Goal: Transaction & Acquisition: Purchase product/service

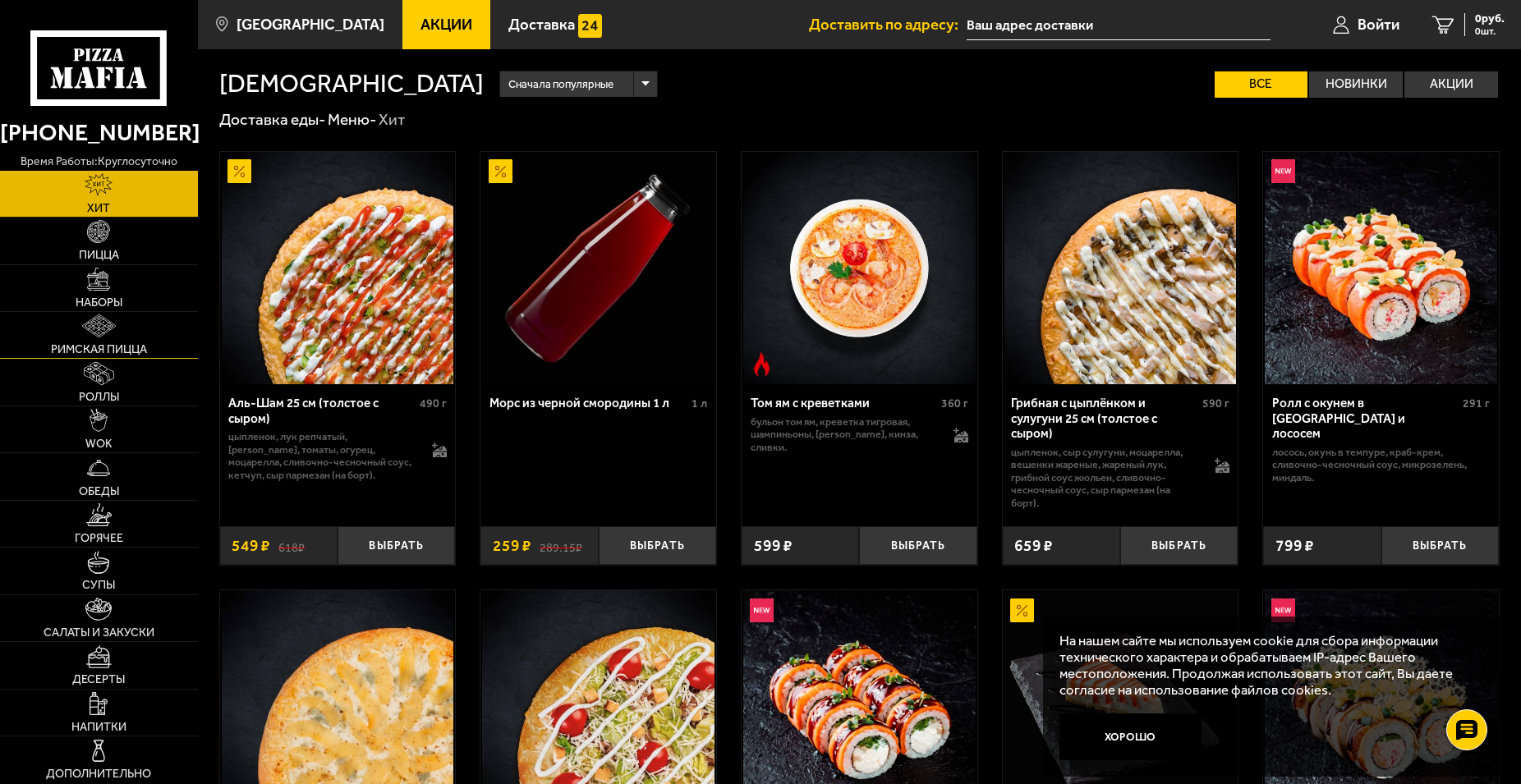
click at [112, 335] on img at bounding box center [100, 326] width 34 height 23
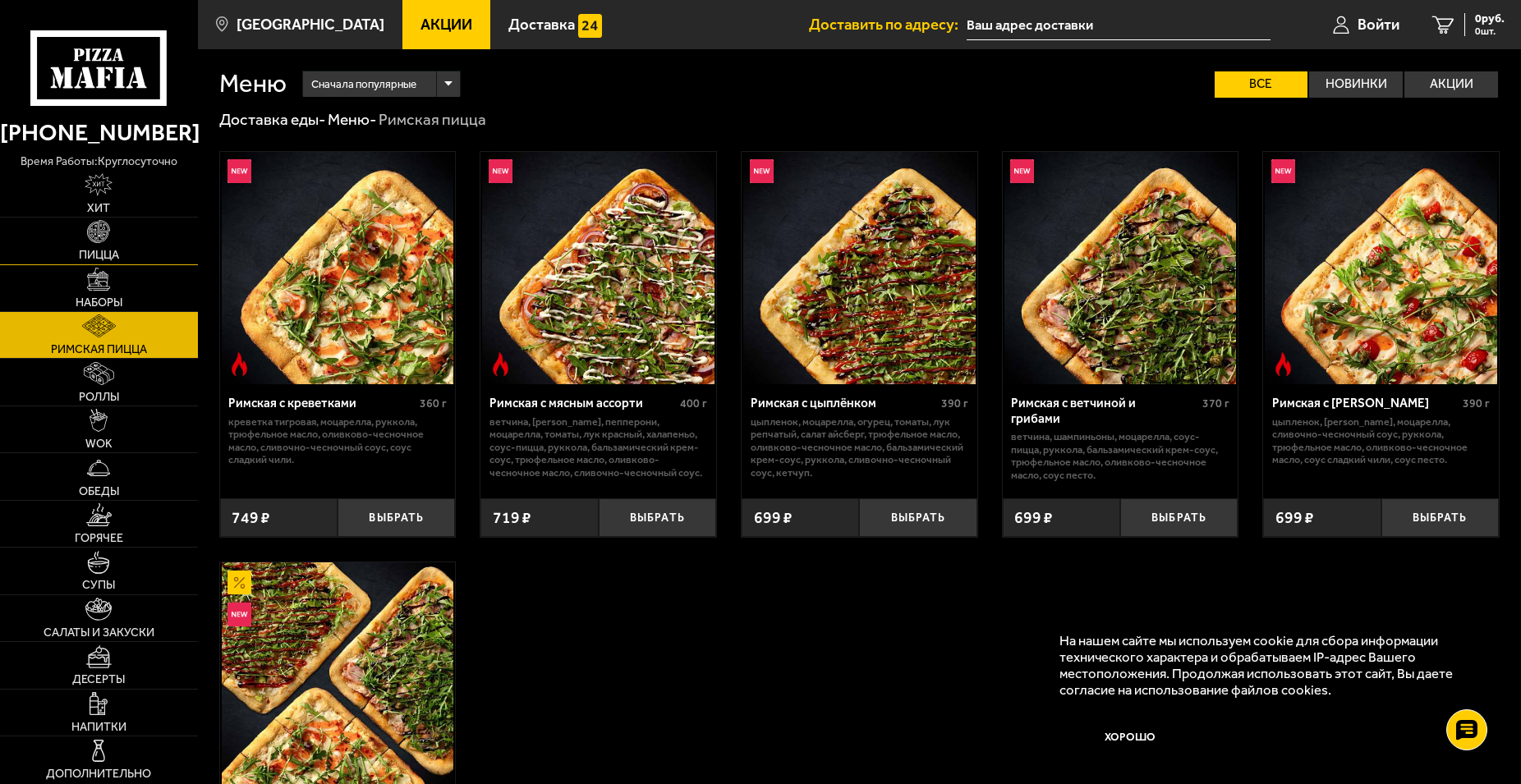
click at [103, 230] on img at bounding box center [99, 231] width 23 height 23
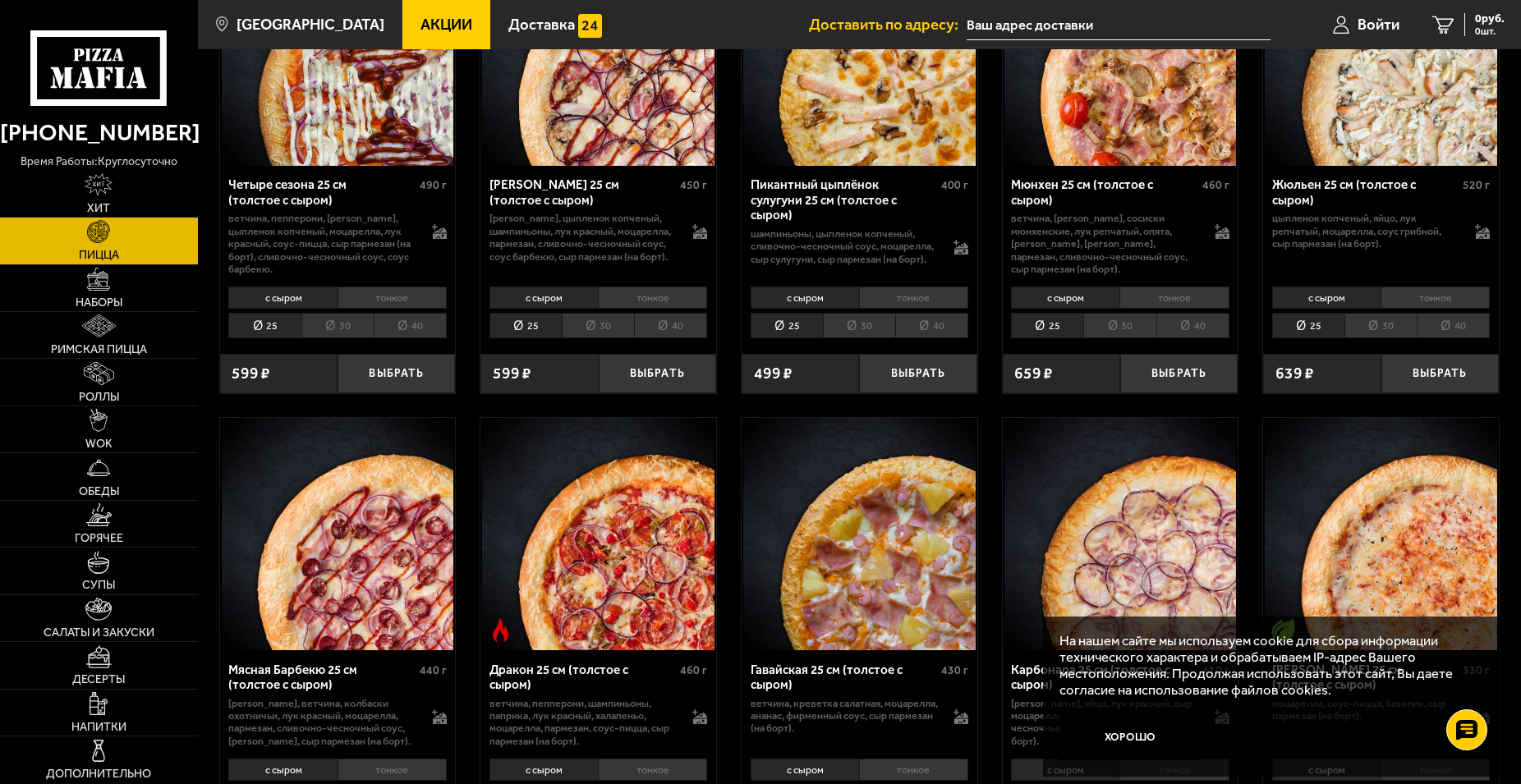
scroll to position [2345, 0]
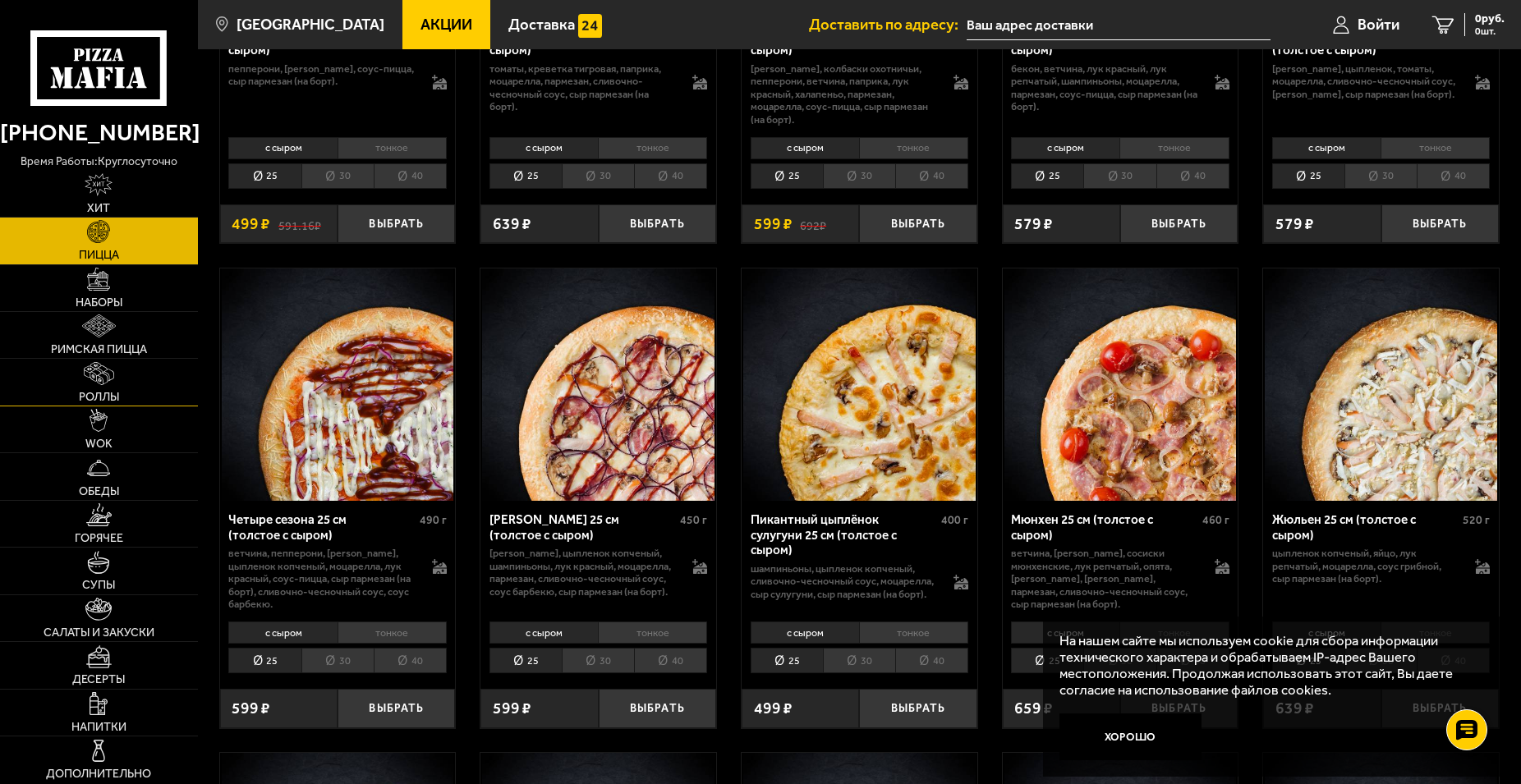
click at [99, 390] on link "Роллы" at bounding box center [99, 381] width 198 height 46
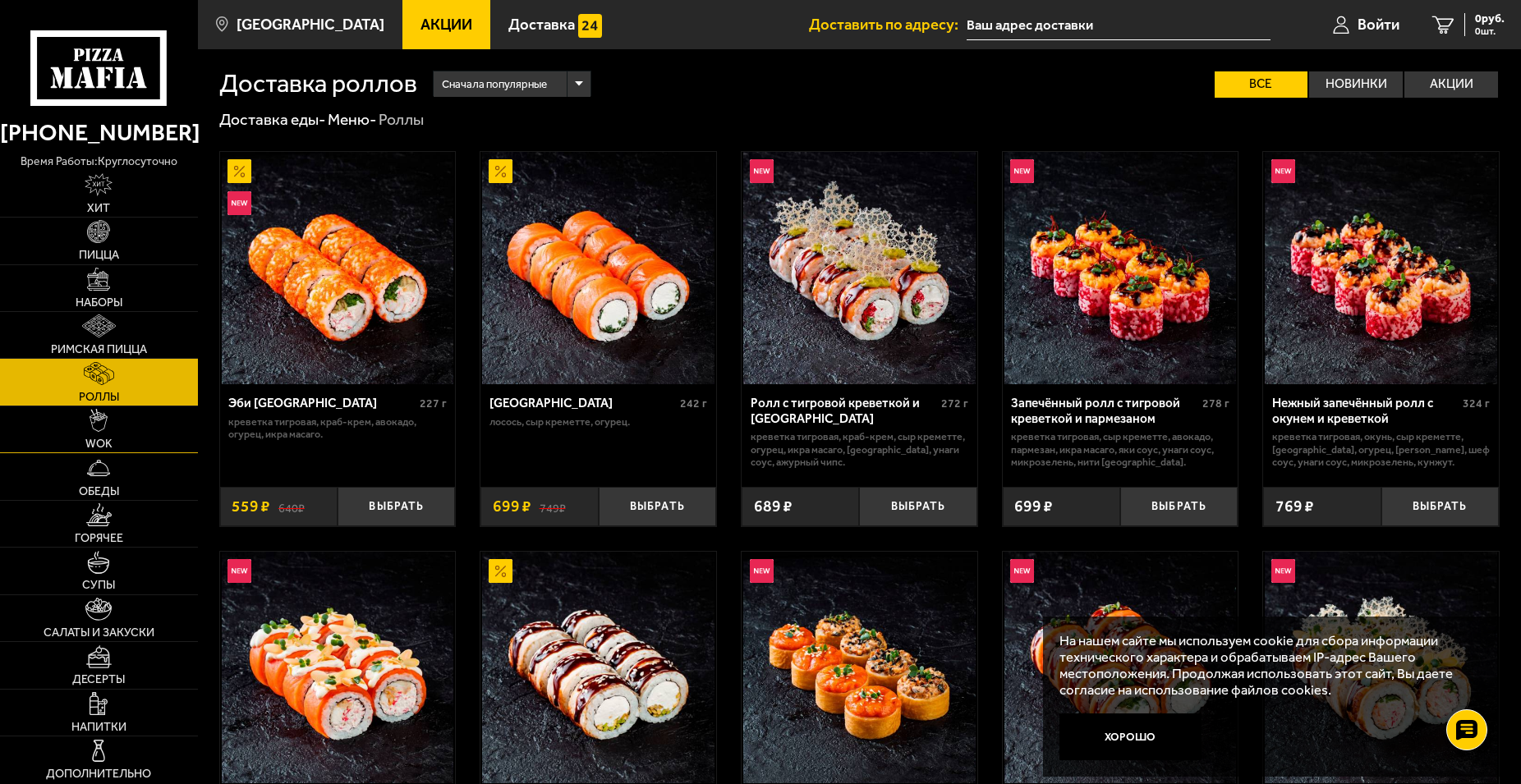
click at [103, 422] on img at bounding box center [98, 420] width 18 height 23
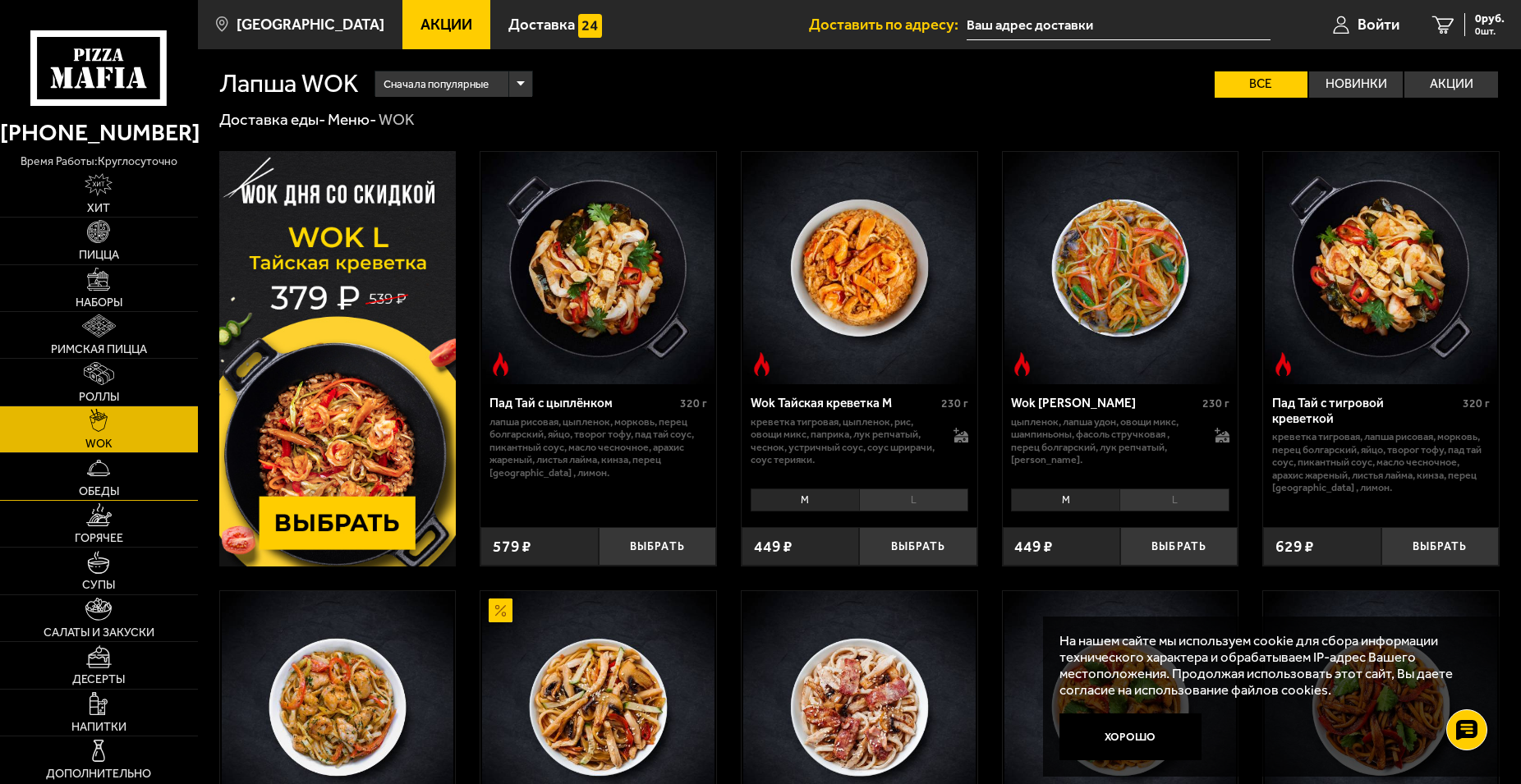
click at [115, 489] on span "Обеды" at bounding box center [99, 492] width 40 height 11
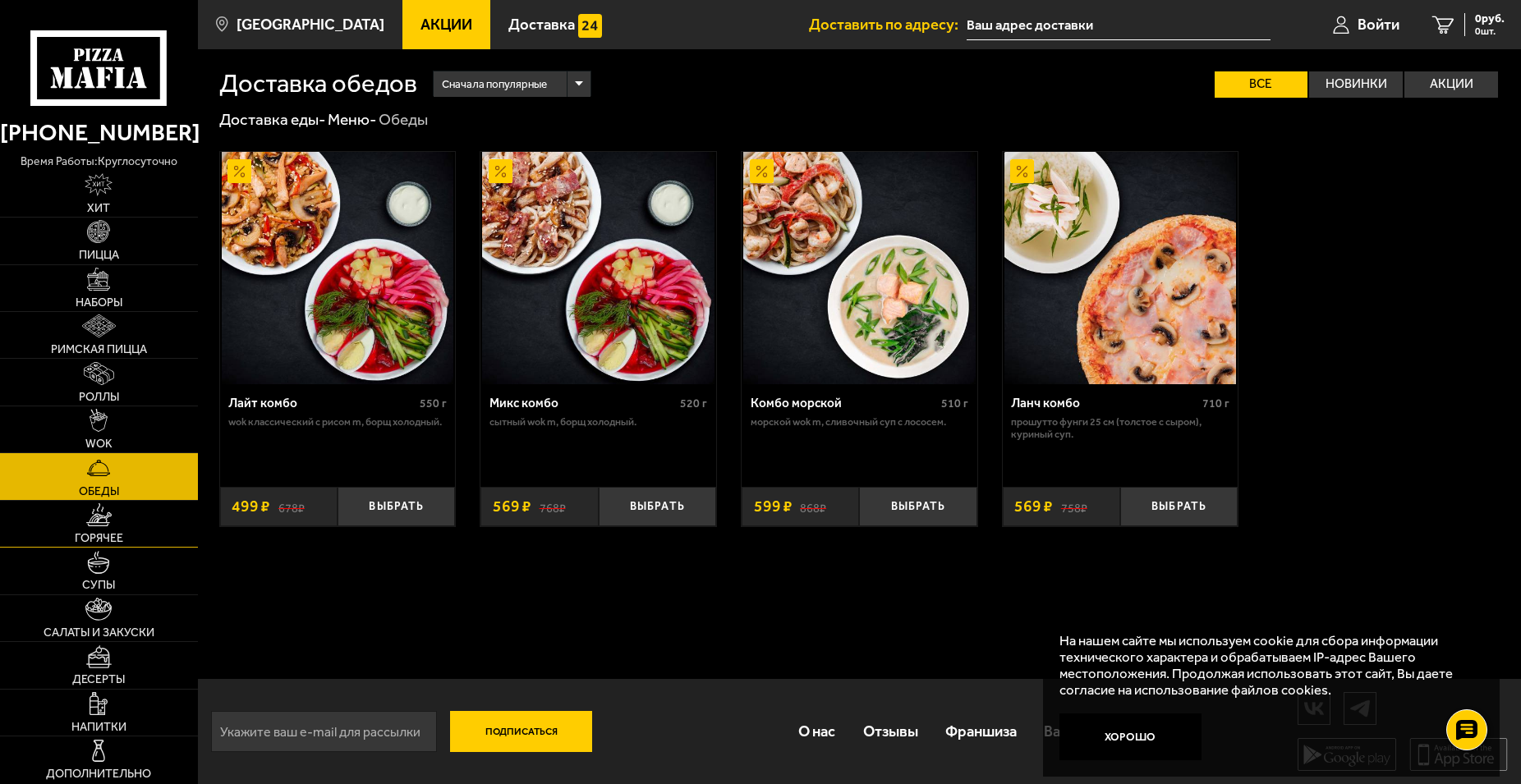
click at [115, 523] on link "Горячее" at bounding box center [99, 523] width 198 height 46
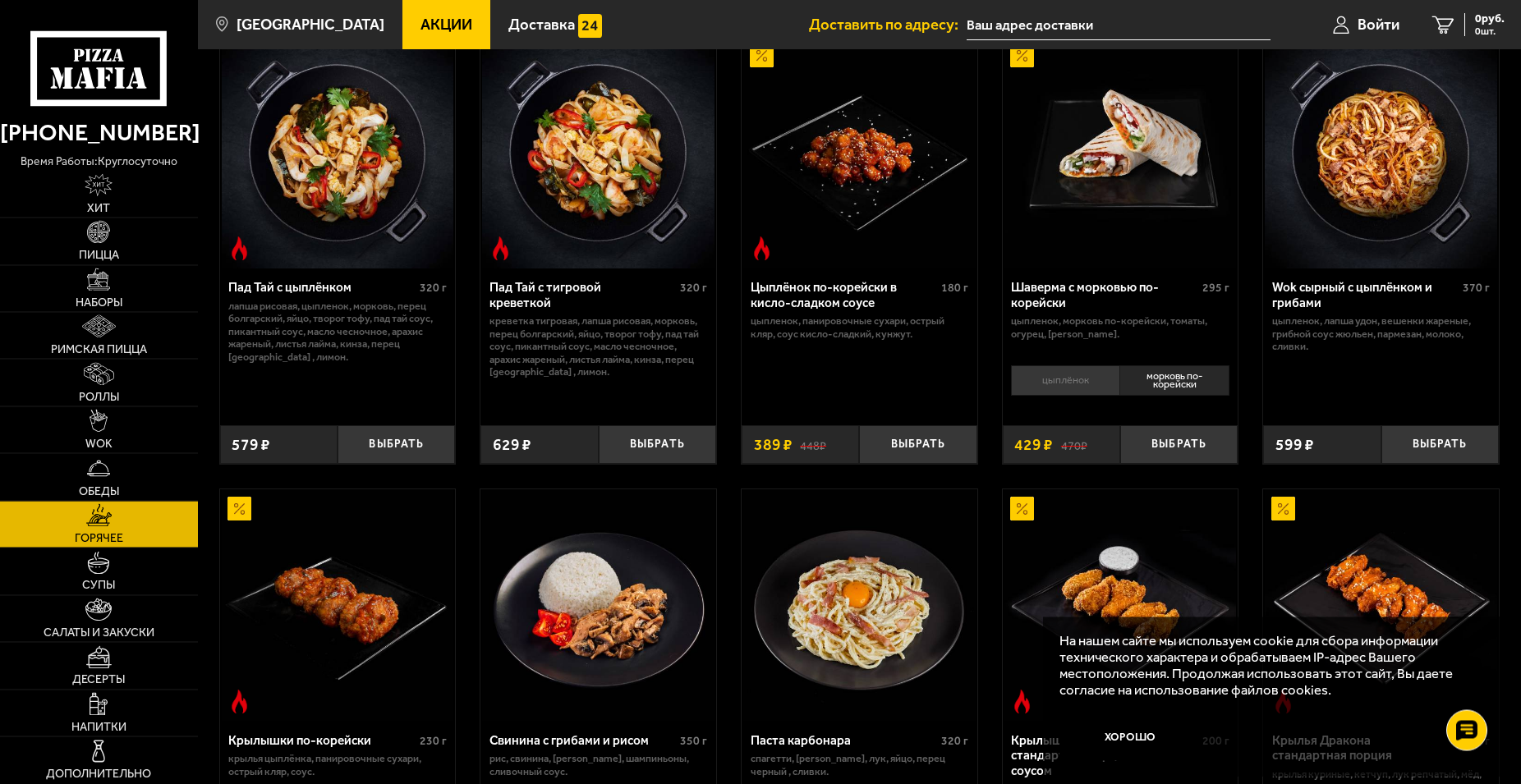
scroll to position [168, 0]
